Goal: Find specific page/section: Find specific page/section

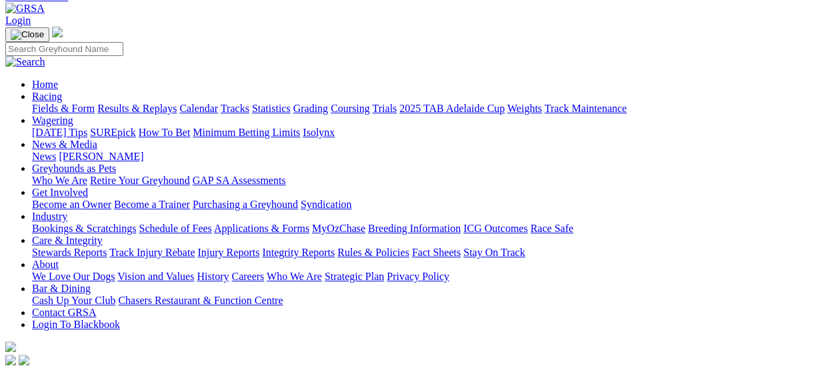
scroll to position [67, 0]
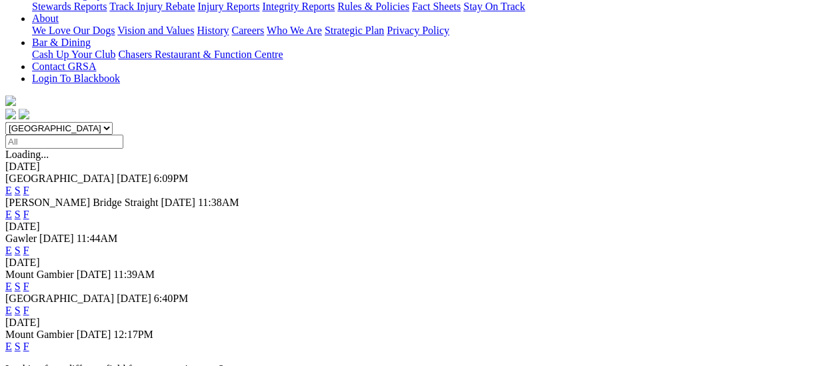
scroll to position [333, 0]
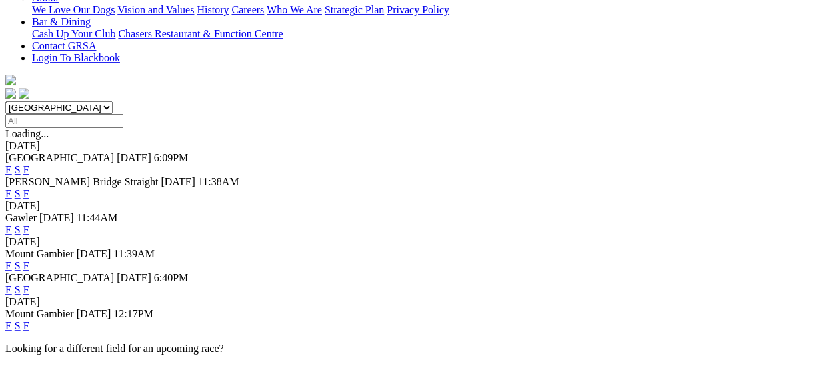
click at [29, 284] on link "F" at bounding box center [26, 289] width 6 height 11
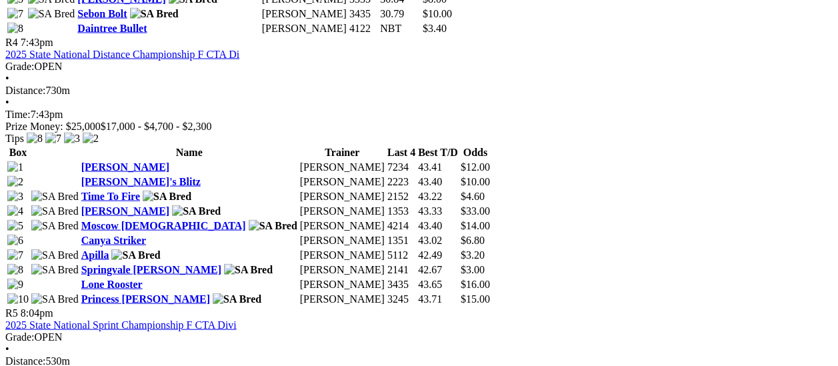
scroll to position [1199, 0]
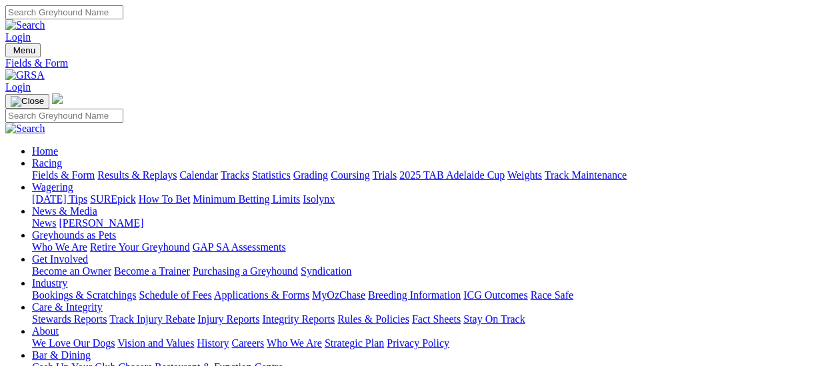
click at [370, 169] on link "Coursing" at bounding box center [349, 174] width 39 height 11
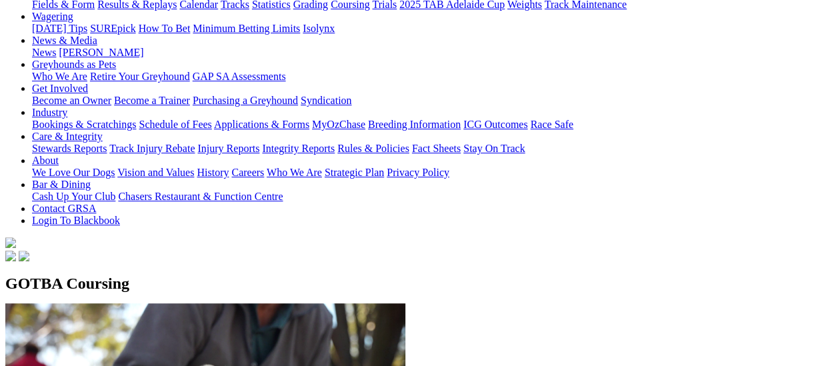
scroll to position [200, 0]
